Goal: Information Seeking & Learning: Learn about a topic

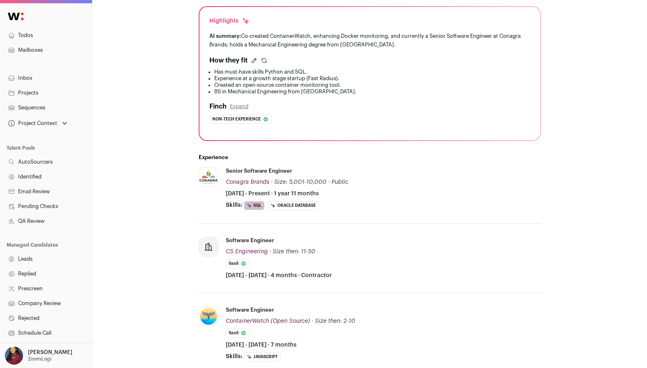
scroll to position [241, 0]
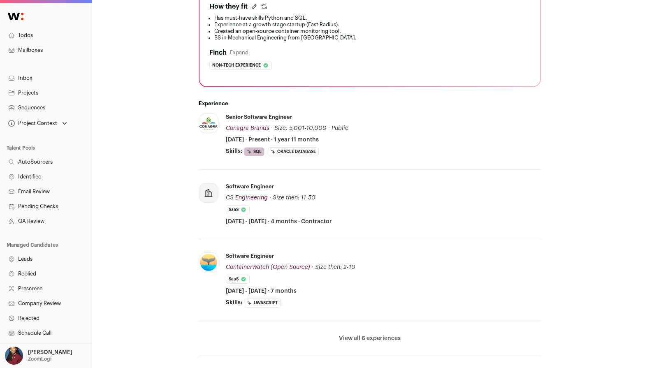
click at [364, 338] on button "View all 6 experiences" at bounding box center [370, 338] width 62 height 8
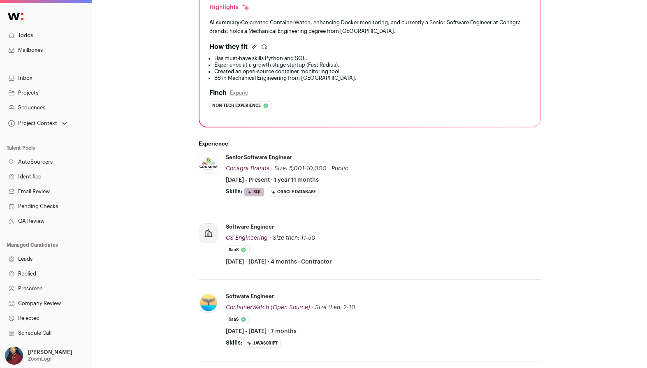
scroll to position [178, 0]
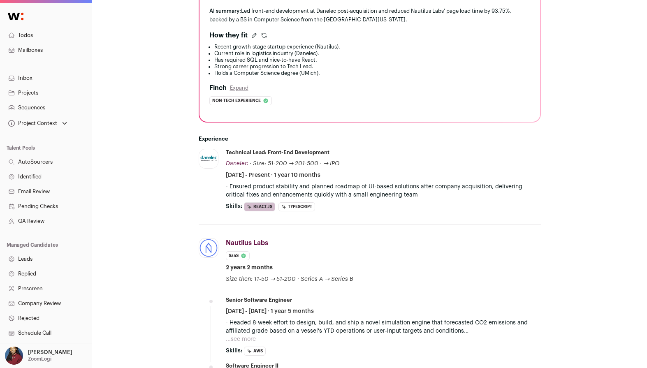
scroll to position [215, 0]
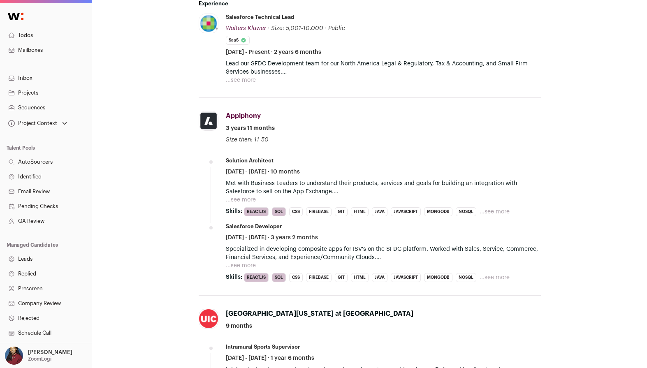
scroll to position [422, 0]
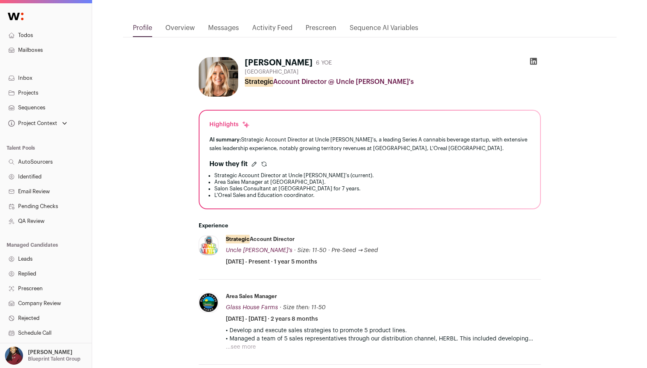
scroll to position [195, 0]
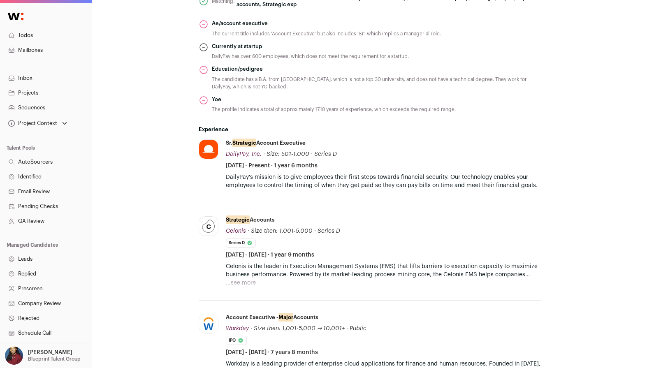
scroll to position [428, 0]
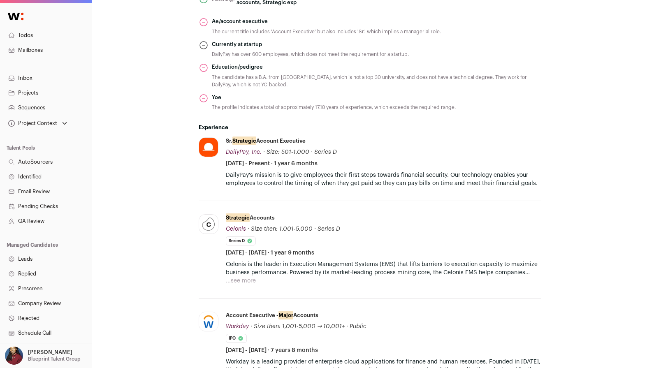
click at [246, 280] on button "...see more" at bounding box center [241, 281] width 30 height 8
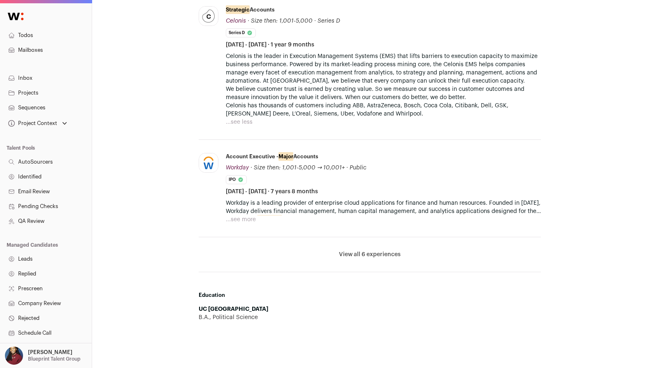
scroll to position [662, 0]
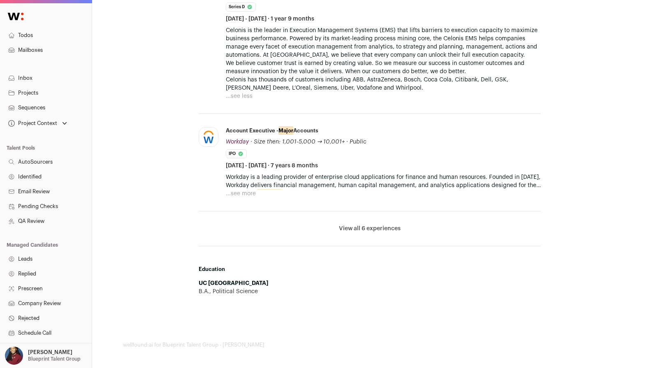
click at [388, 232] on button "View all 6 experiences" at bounding box center [370, 229] width 62 height 8
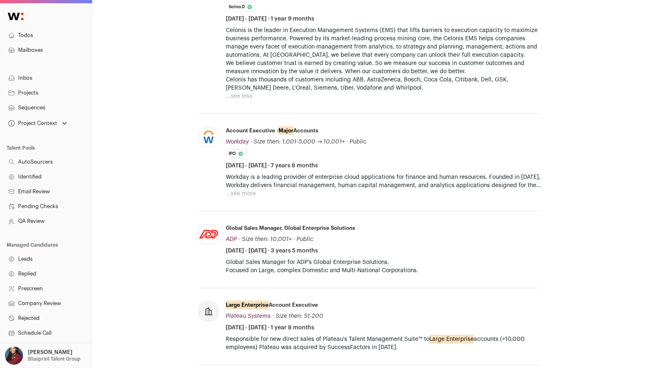
click at [237, 192] on button "...see more" at bounding box center [241, 194] width 30 height 8
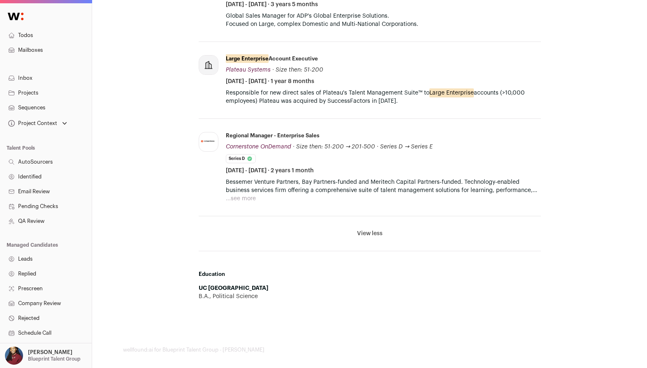
scroll to position [938, 0]
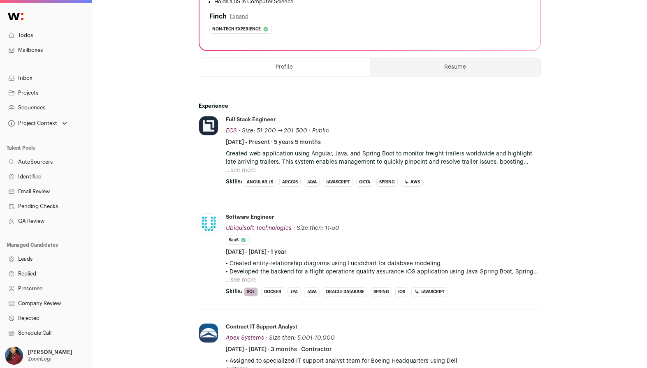
scroll to position [325, 0]
